Goal: Transaction & Acquisition: Purchase product/service

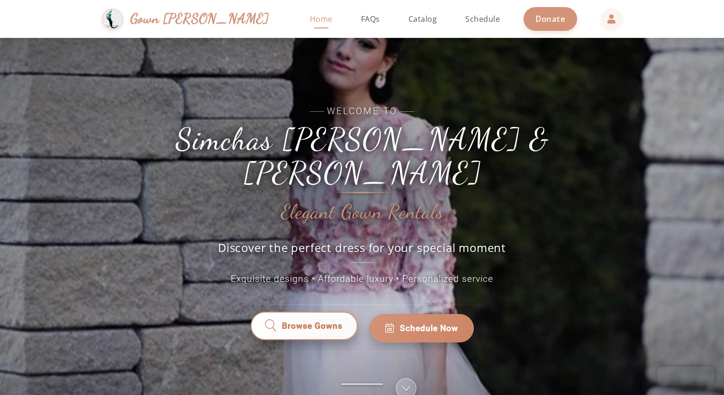
click at [333, 322] on span "Browse Gowns" at bounding box center [312, 328] width 62 height 13
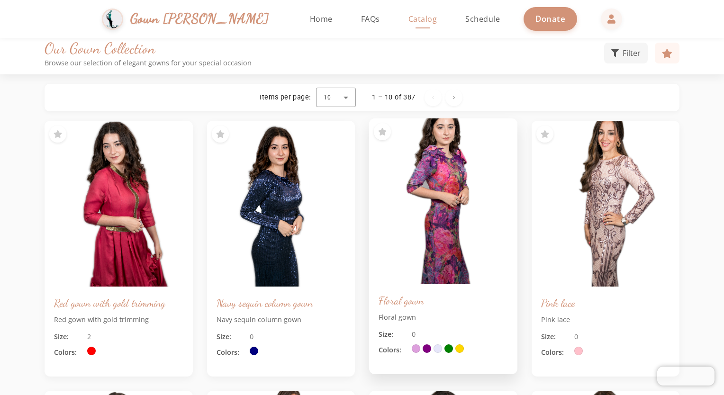
scroll to position [6, 0]
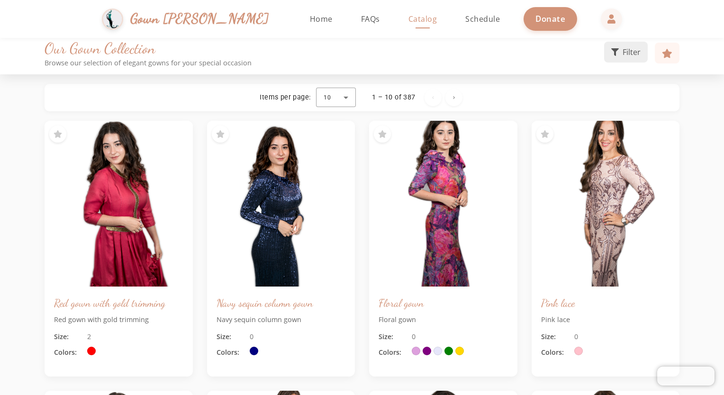
click at [638, 54] on span "Filter" at bounding box center [631, 51] width 18 height 11
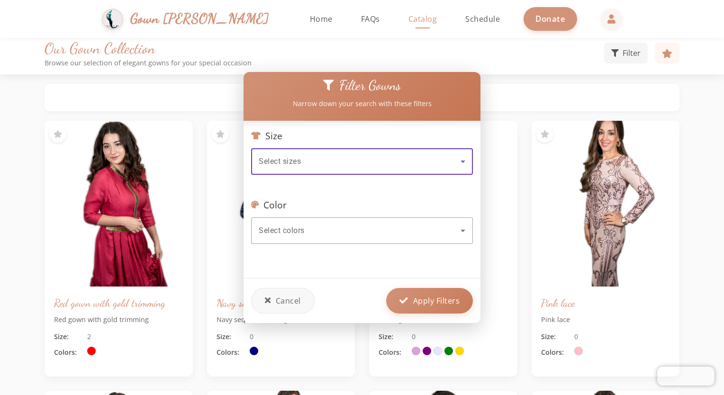
click at [457, 158] on icon at bounding box center [462, 161] width 11 height 11
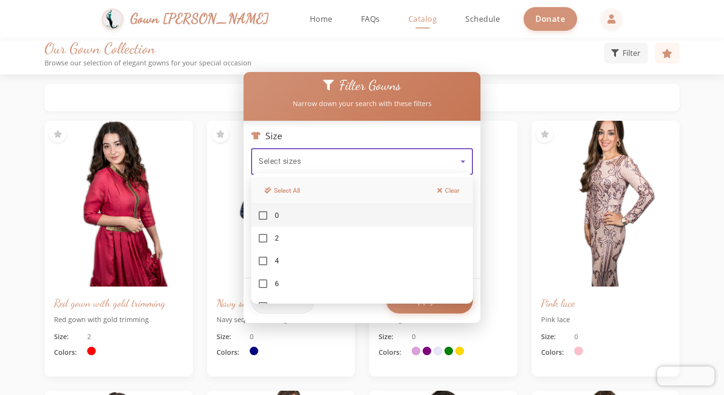
drag, startPoint x: 423, startPoint y: 290, endPoint x: 423, endPoint y: 327, distance: 36.5
click at [423, 327] on div "Filter Gowns Narrow down your search with these filters Size Select sizes Color…" at bounding box center [362, 197] width 724 height 395
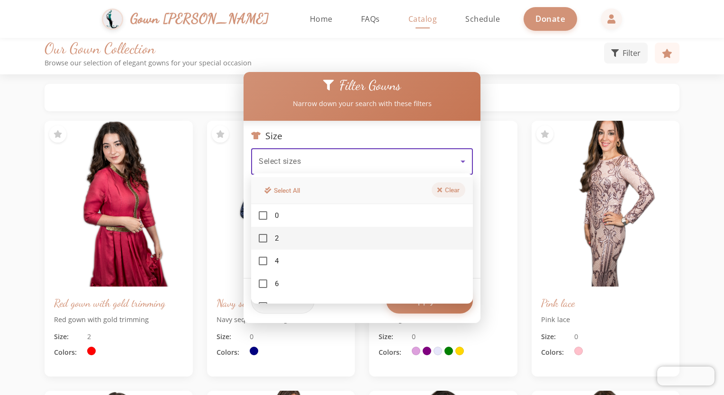
click at [440, 189] on icon at bounding box center [439, 190] width 5 height 7
click at [393, 164] on div at bounding box center [362, 197] width 724 height 395
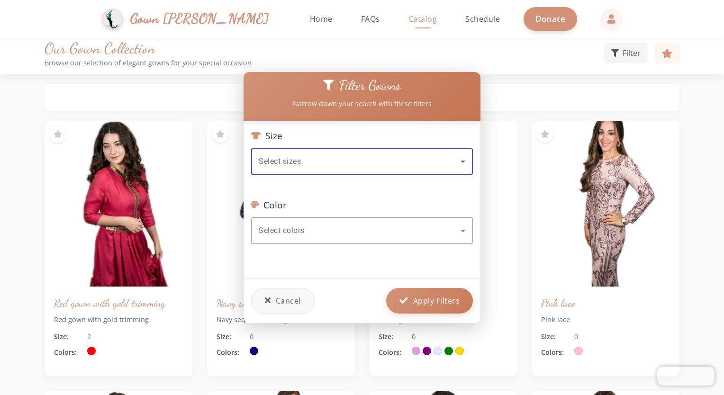
click at [395, 158] on div "Select sizes" at bounding box center [360, 161] width 202 height 11
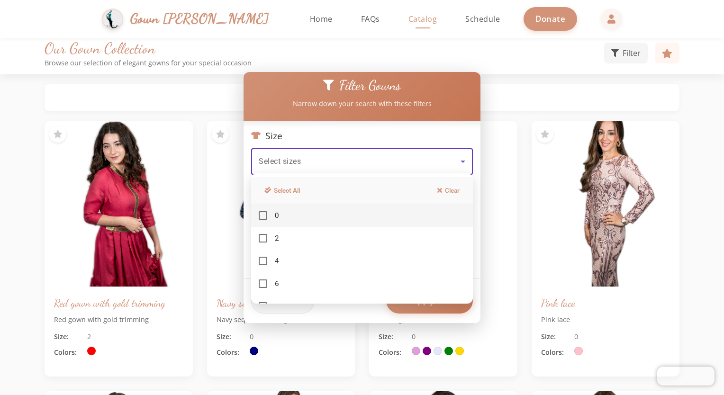
click at [400, 150] on div at bounding box center [362, 197] width 724 height 395
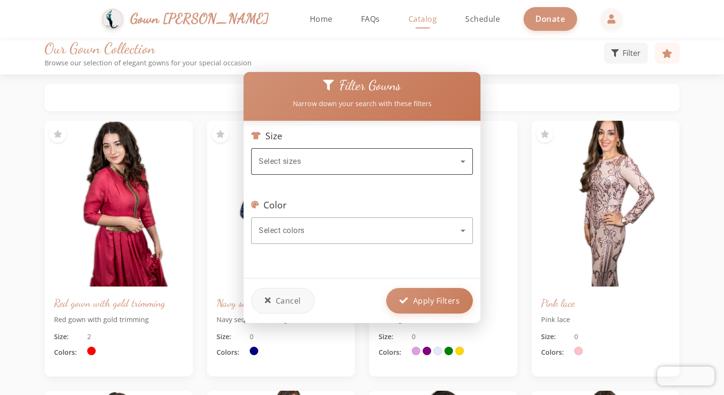
click at [388, 156] on div "Select sizes" at bounding box center [360, 161] width 202 height 11
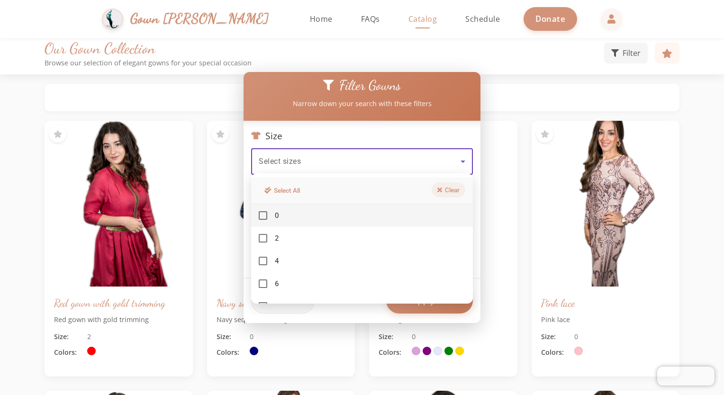
click at [451, 188] on button "Clear" at bounding box center [448, 189] width 34 height 15
click at [439, 188] on icon at bounding box center [439, 190] width 5 height 7
drag, startPoint x: 449, startPoint y: 183, endPoint x: 479, endPoint y: 43, distance: 143.0
click at [479, 43] on div at bounding box center [362, 197] width 724 height 395
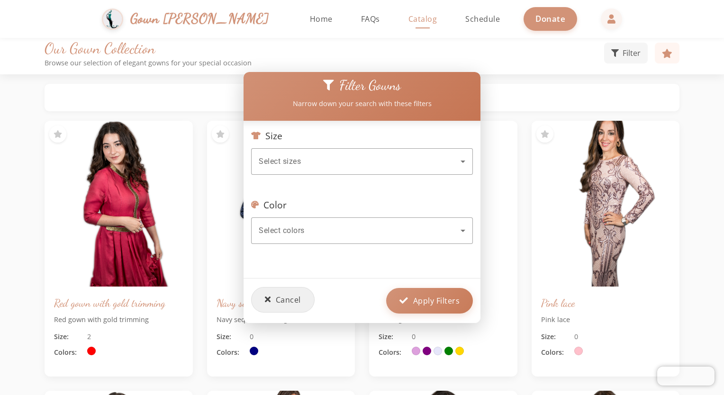
click at [298, 296] on span "Cancel" at bounding box center [288, 299] width 25 height 11
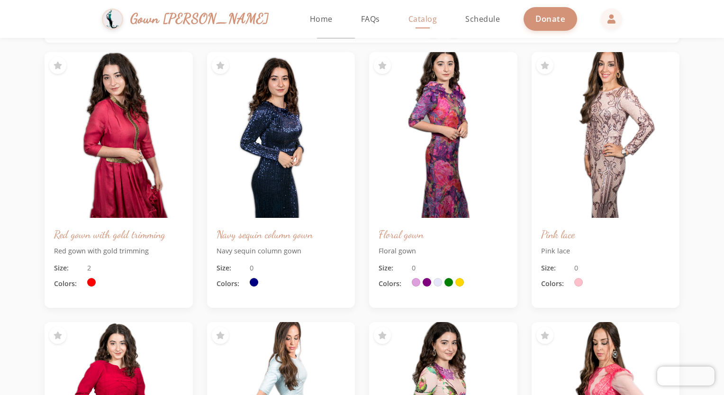
scroll to position [0, 0]
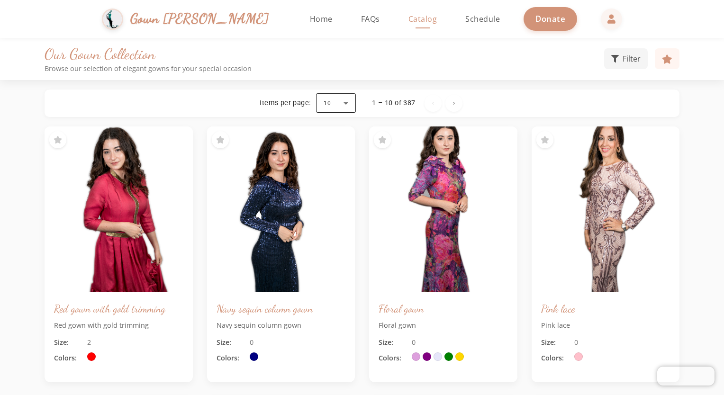
click at [347, 106] on div at bounding box center [336, 103] width 40 height 23
click at [343, 214] on mat-option "100" at bounding box center [336, 219] width 40 height 23
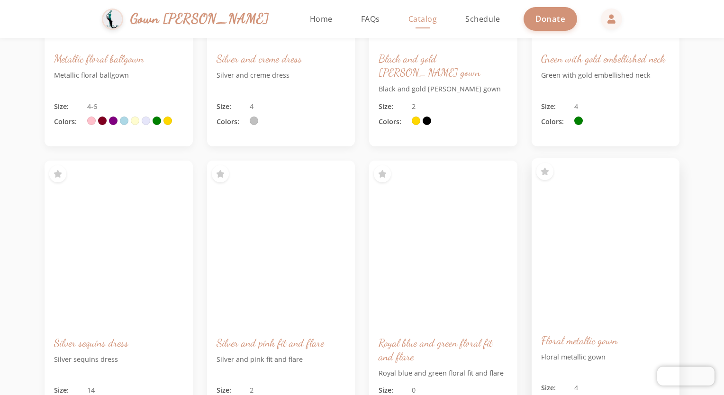
scroll to position [4050, 0]
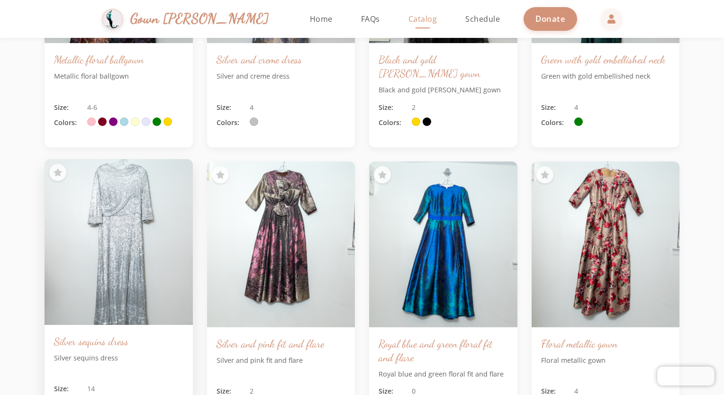
click at [100, 258] on img at bounding box center [118, 242] width 155 height 174
click at [124, 254] on img at bounding box center [118, 242] width 155 height 174
click at [129, 282] on img at bounding box center [118, 242] width 155 height 174
click at [151, 242] on img at bounding box center [118, 242] width 155 height 174
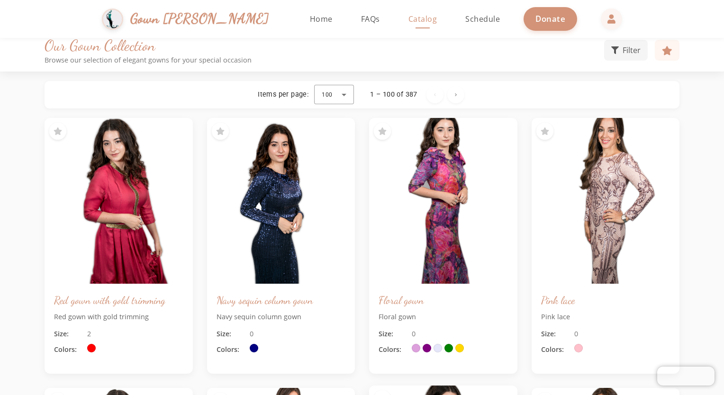
scroll to position [0, 0]
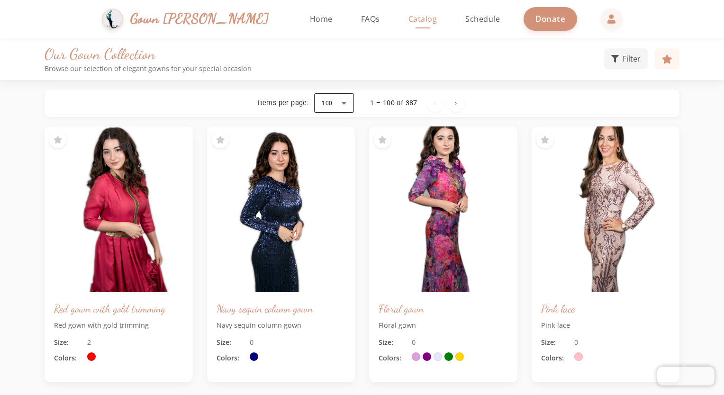
click at [348, 104] on div at bounding box center [334, 103] width 40 height 23
click at [421, 28] on div at bounding box center [362, 197] width 724 height 395
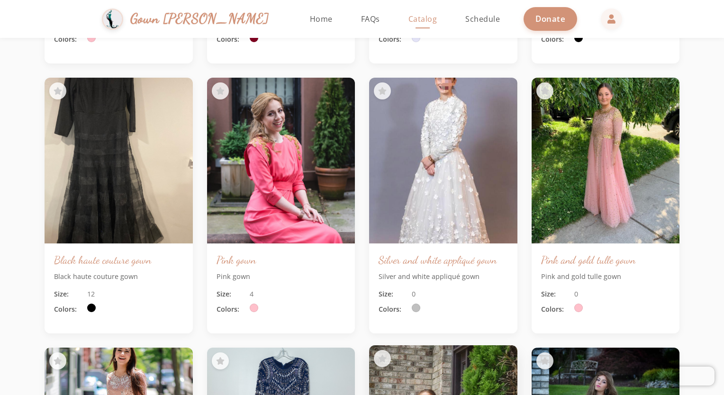
scroll to position [2962, 0]
